Goal: Book appointment/travel/reservation

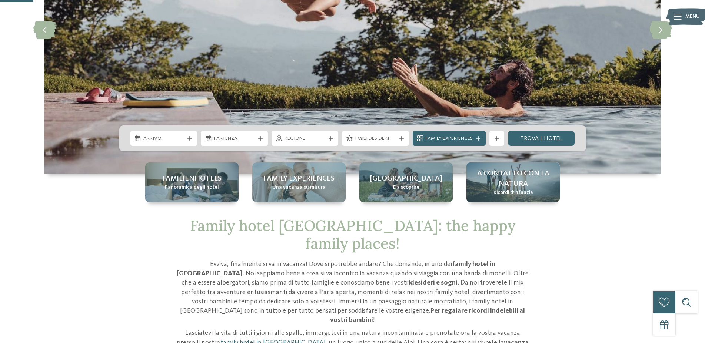
scroll to position [151, 0]
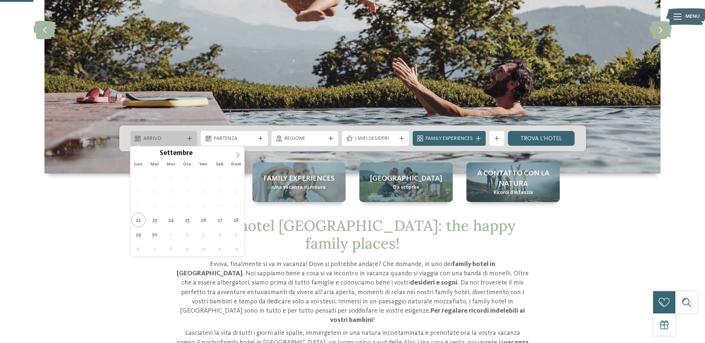
click at [163, 141] on span "Arrivo" at bounding box center [163, 138] width 41 height 7
click at [234, 154] on span at bounding box center [238, 153] width 13 height 13
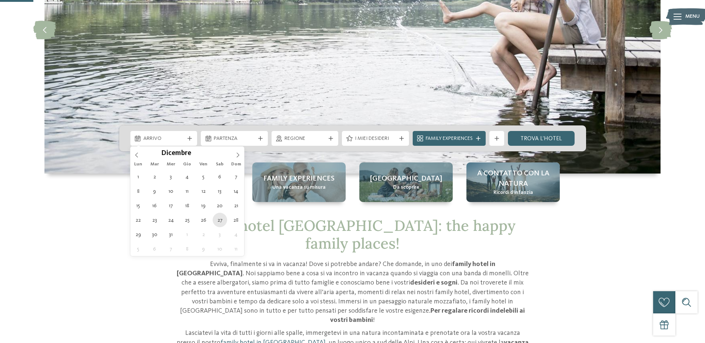
type div "27.12.2025"
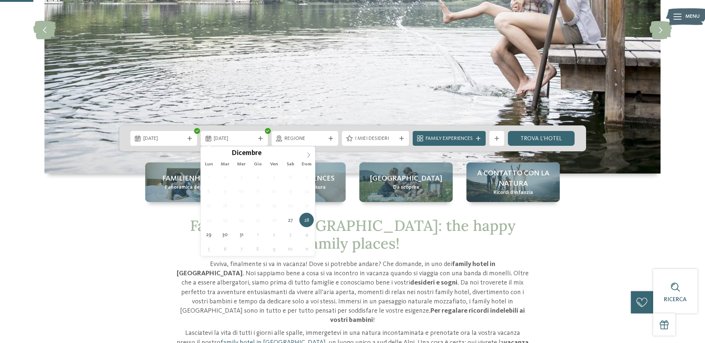
type input "****"
click at [310, 156] on icon at bounding box center [308, 155] width 5 height 5
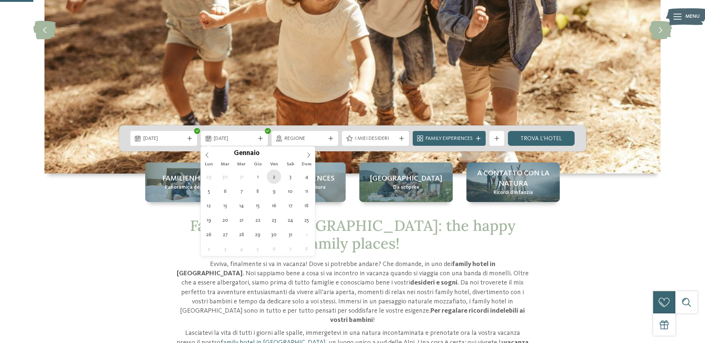
type div "02.01.2026"
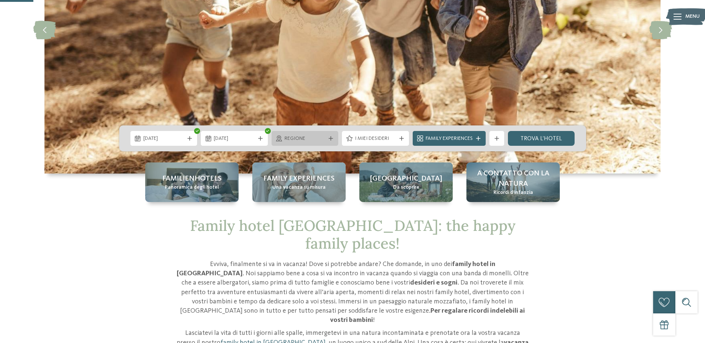
click at [297, 142] on span "Regione" at bounding box center [305, 138] width 41 height 7
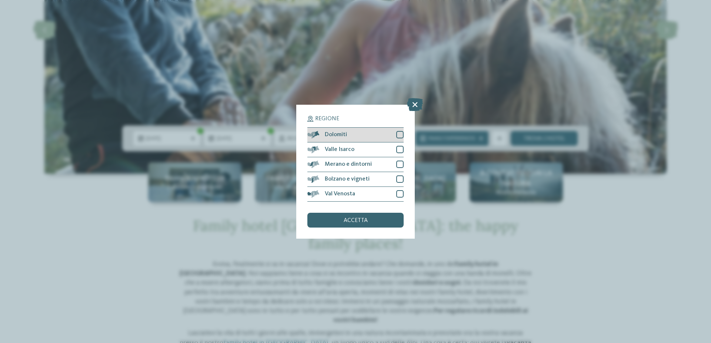
click at [355, 137] on div "Dolomiti" at bounding box center [355, 135] width 96 height 15
click at [375, 217] on div "accetta" at bounding box center [355, 220] width 96 height 15
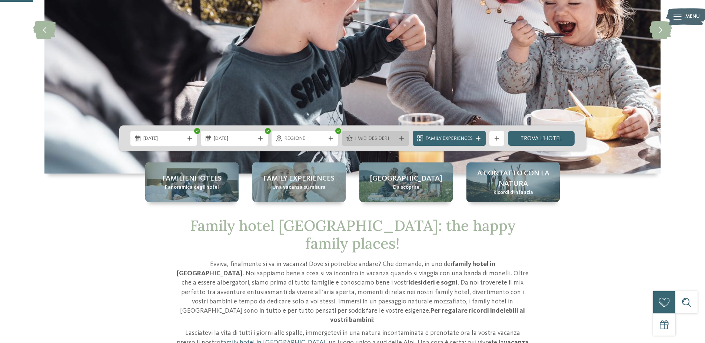
click at [387, 137] on span "I miei desideri" at bounding box center [375, 138] width 41 height 7
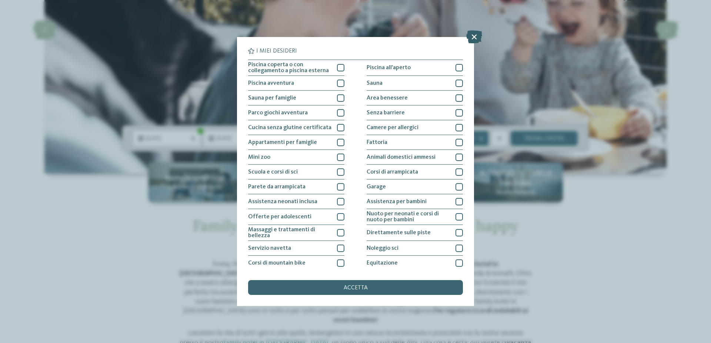
click at [474, 39] on icon at bounding box center [474, 36] width 16 height 13
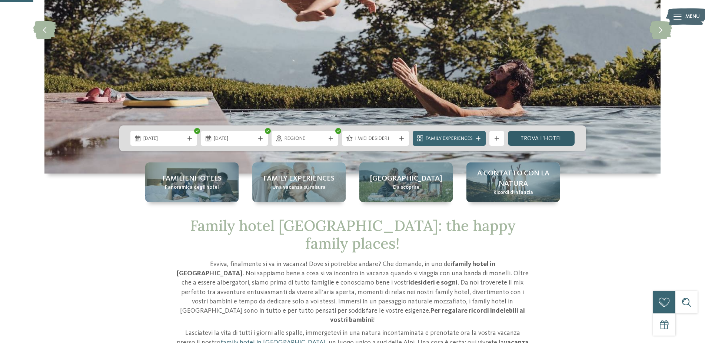
click at [560, 138] on link "trova l’hotel" at bounding box center [541, 138] width 67 height 15
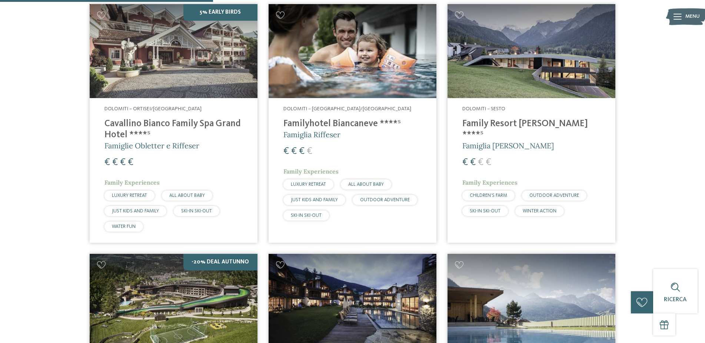
scroll to position [243, 0]
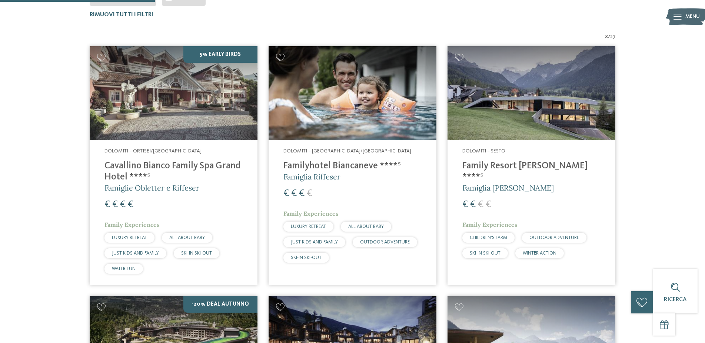
click at [495, 167] on h4 "Family Resort [PERSON_NAME] ****ˢ" at bounding box center [531, 172] width 138 height 22
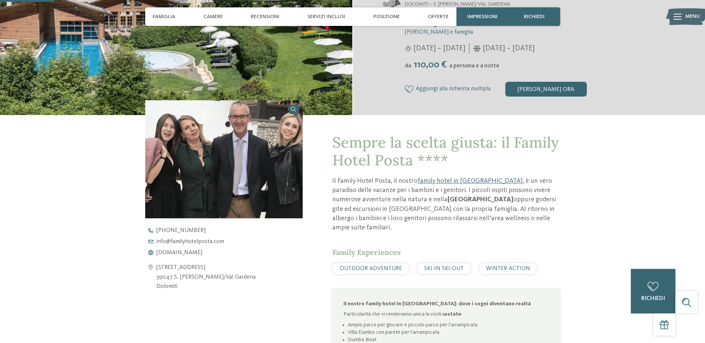
scroll to position [38, 0]
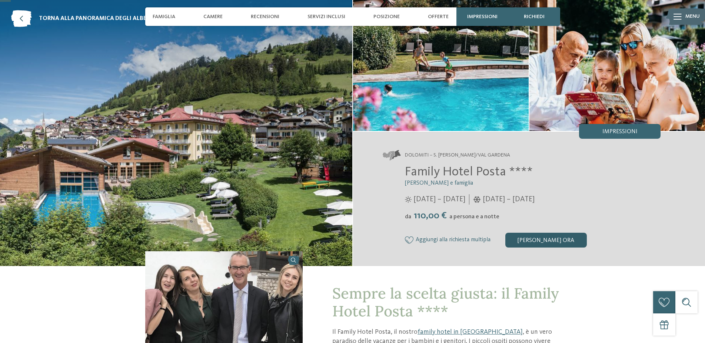
click at [540, 240] on div "[PERSON_NAME] ora" at bounding box center [546, 240] width 82 height 15
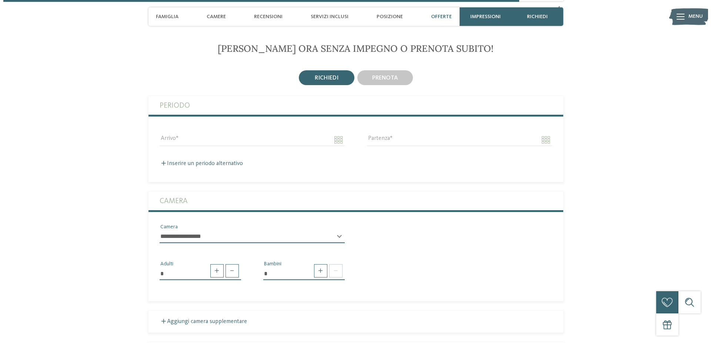
scroll to position [1787, 0]
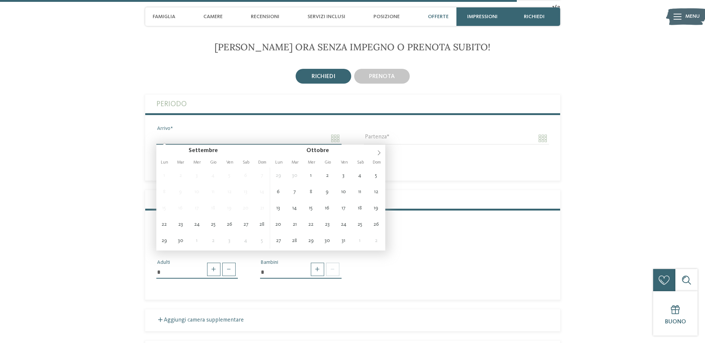
click at [194, 137] on input "Arrivo" at bounding box center [248, 138] width 185 height 13
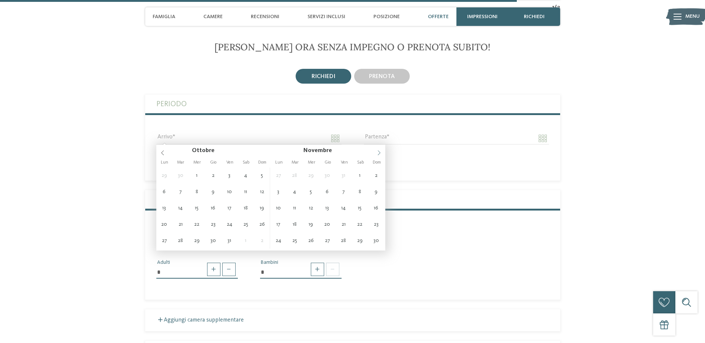
click at [377, 150] on span at bounding box center [379, 151] width 13 height 13
type input "****"
click at [377, 150] on span at bounding box center [379, 151] width 13 height 13
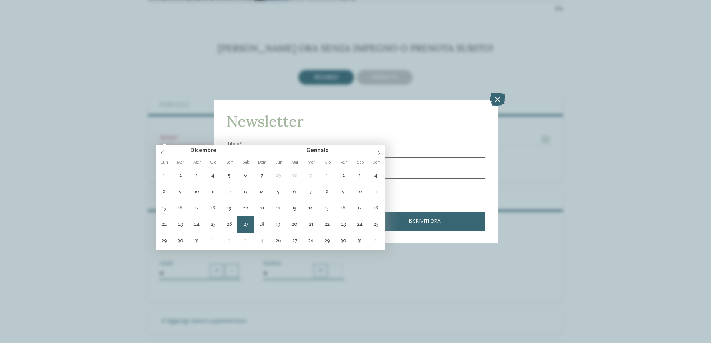
type input "**********"
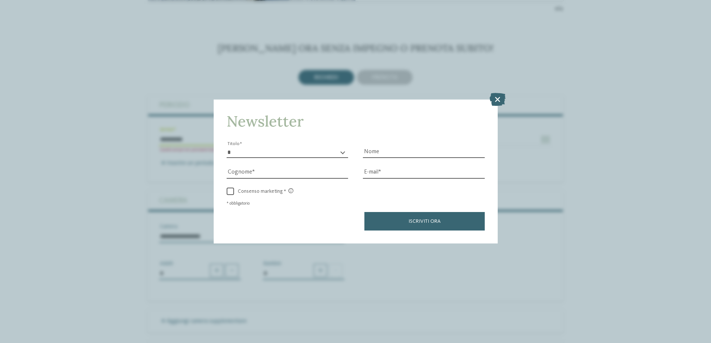
type input "****"
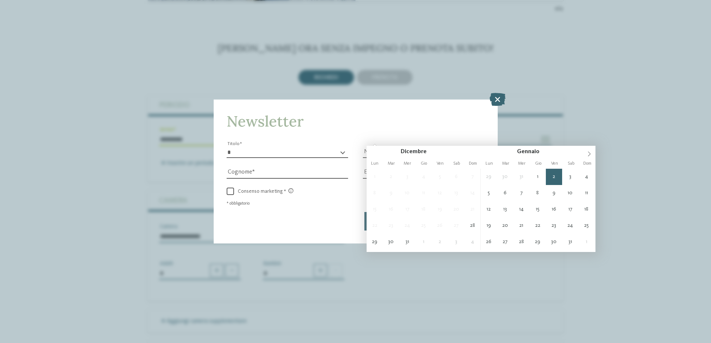
type input "**********"
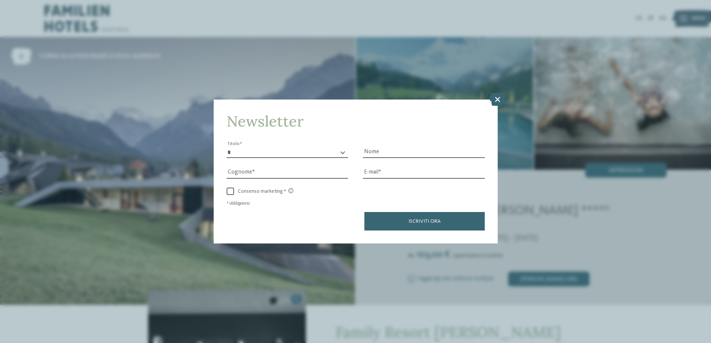
drag, startPoint x: 496, startPoint y: 100, endPoint x: 475, endPoint y: 110, distance: 23.9
click at [496, 100] on icon at bounding box center [498, 99] width 16 height 13
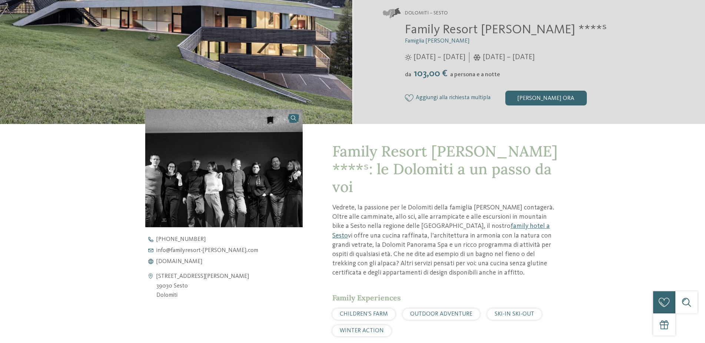
scroll to position [227, 0]
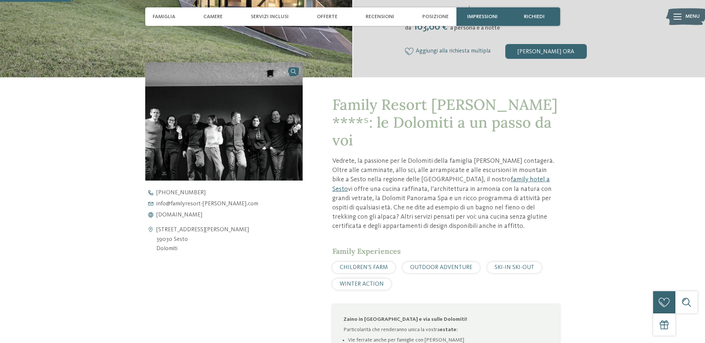
click at [374, 282] on span "WINTER ACTION" at bounding box center [362, 285] width 44 height 6
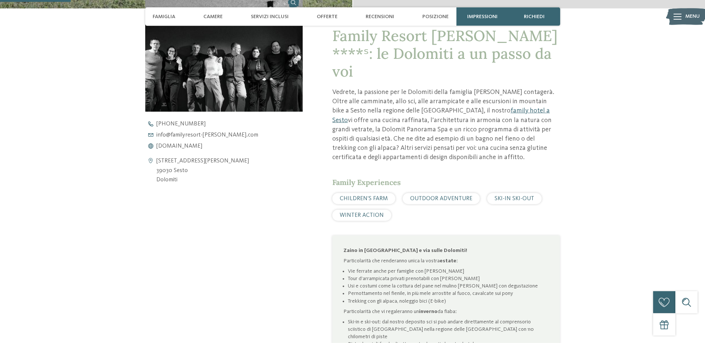
scroll to position [340, 0]
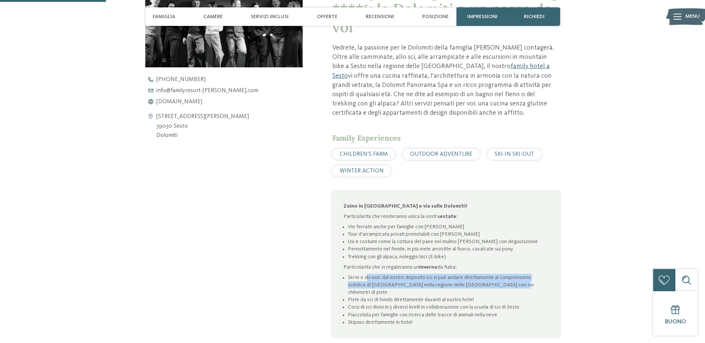
drag, startPoint x: 368, startPoint y: 265, endPoint x: 546, endPoint y: 272, distance: 177.9
click at [546, 274] on li "Ski-in e ski-out: dal nostro deposito sci si può andare direttamente al compren…" at bounding box center [448, 285] width 201 height 22
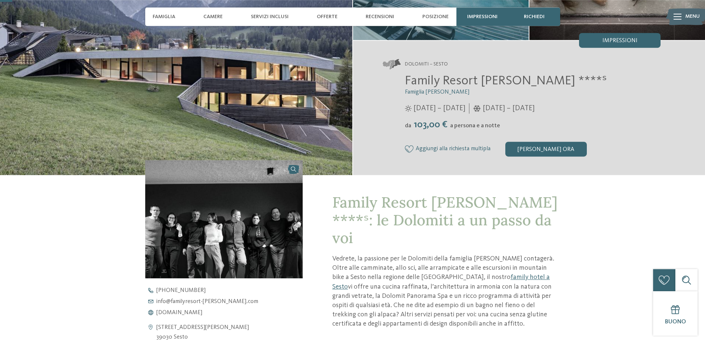
scroll to position [38, 0]
